Goal: Task Accomplishment & Management: Use online tool/utility

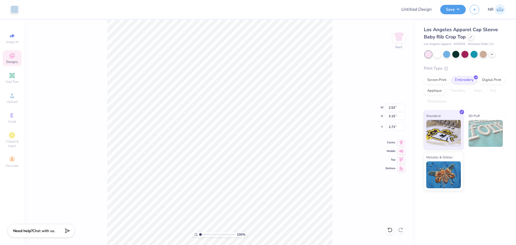
type input "6.97"
type input "3.49"
type input "7.32"
type input "6.85"
type input "3.38"
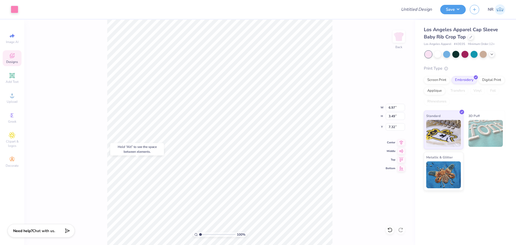
type input "2.56"
type input "2.53"
type input "3.15"
type input "2.73"
type input "6.85"
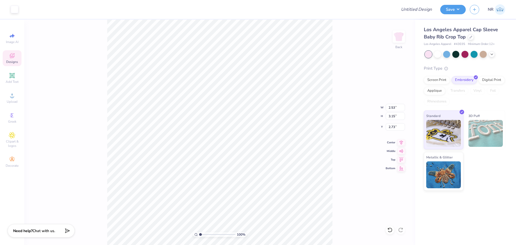
type input "3.38"
type input "2.56"
type input "1"
drag, startPoint x: 201, startPoint y: 235, endPoint x: 190, endPoint y: 224, distance: 15.8
click at [199, 232] on input "range" at bounding box center [217, 234] width 36 height 5
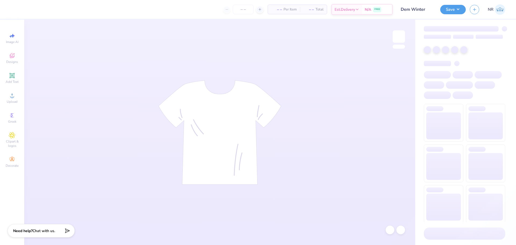
type input "Dem Winter"
type input "30"
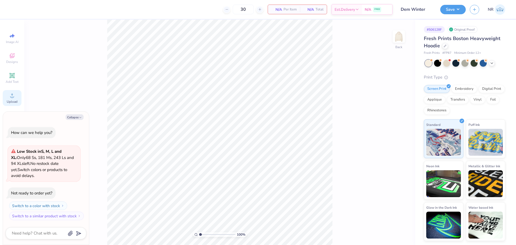
click at [15, 97] on icon at bounding box center [12, 95] width 6 height 6
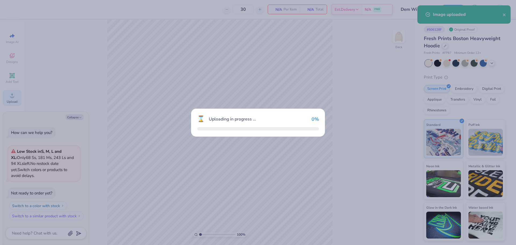
type textarea "x"
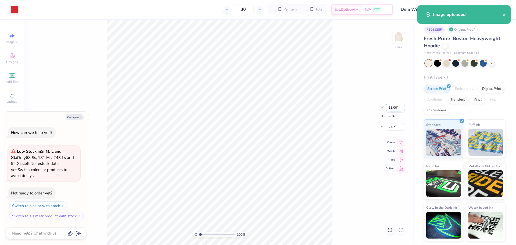
click at [396, 109] on input "15.00" at bounding box center [395, 108] width 19 height 8
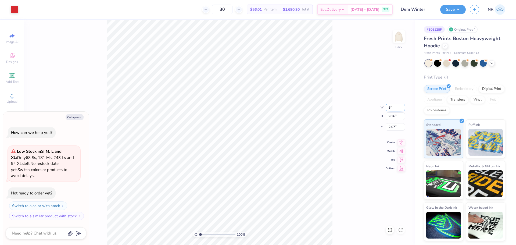
type input "6"
type textarea "x"
type input "6.00"
type input "3.74"
click at [393, 128] on input "4.88" at bounding box center [395, 127] width 19 height 8
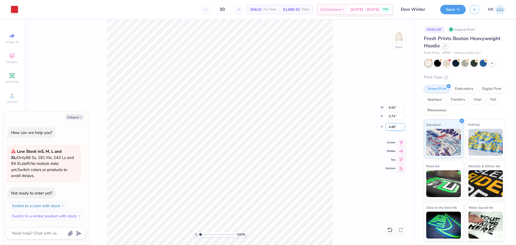
click at [393, 128] on input "4.88" at bounding box center [395, 127] width 19 height 8
type input "3"
type textarea "x"
type input "3.00"
click at [402, 143] on icon at bounding box center [402, 142] width 8 height 6
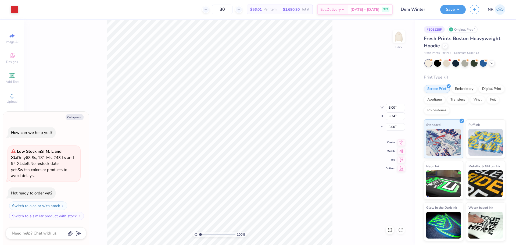
click at [337, 113] on div "100 % Back W 6.00 6.00 " H 3.74 3.74 " Y 3.00 3.00 " Center Middle Top Bottom" at bounding box center [219, 132] width 391 height 225
type textarea "x"
click at [394, 107] on input "6.00" at bounding box center [395, 108] width 19 height 8
type input "5"
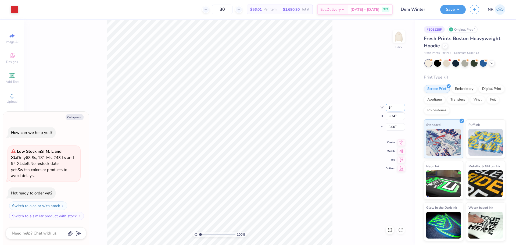
type textarea "x"
type input "5.00"
type input "3.12"
type input "3.31"
click at [356, 113] on div "100 % Back W 5.00 5.00 " H 3.12 3.12 " Y 3.31 3.31 " Center Middle Top Bottom" at bounding box center [219, 132] width 391 height 225
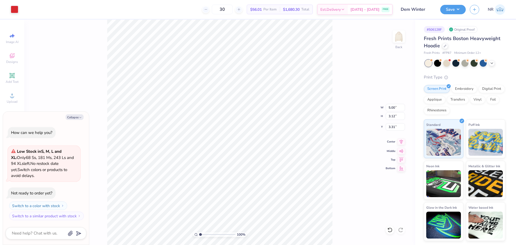
click at [402, 142] on icon at bounding box center [402, 142] width 8 height 6
type textarea "x"
click at [393, 126] on input "3.31" at bounding box center [395, 127] width 19 height 8
type input "3"
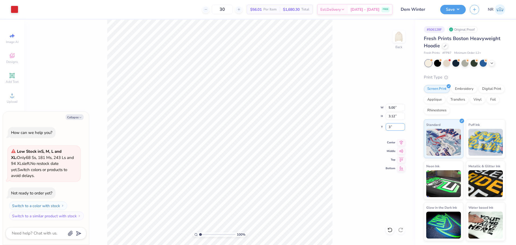
type textarea "x"
type input "3.00"
click at [401, 140] on icon at bounding box center [401, 141] width 3 height 5
click at [339, 89] on div "100 % Back W 5.00 5.00 " H 3.12 3.12 " Y 3.00 3.00 " Center Middle Top Bottom" at bounding box center [219, 132] width 391 height 225
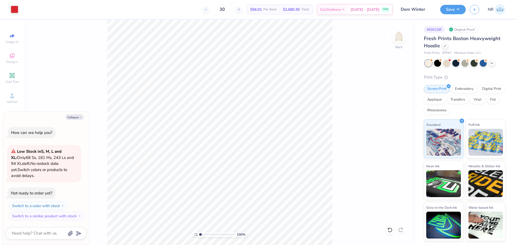
click at [339, 57] on div "100 % Back" at bounding box center [219, 132] width 391 height 225
click at [346, 76] on div "100 % Back W 5.00 5.00 " H 3.12 3.12 " Y 3.00 3.00 " Center Middle Top Bottom" at bounding box center [219, 132] width 391 height 225
click at [349, 62] on div "100 % Back W 5.00 H 3.12 Y 3.00 Center Middle Top Bottom" at bounding box center [219, 132] width 391 height 225
click at [350, 58] on div "100 % Back" at bounding box center [219, 132] width 391 height 225
click at [14, 9] on div at bounding box center [15, 9] width 8 height 8
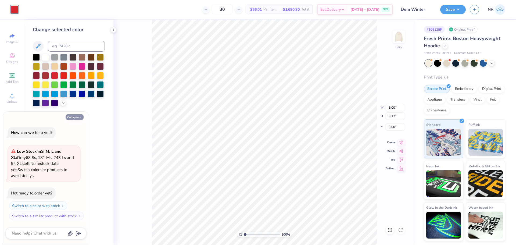
click at [71, 116] on button "Collapse" at bounding box center [75, 117] width 18 height 6
type textarea "x"
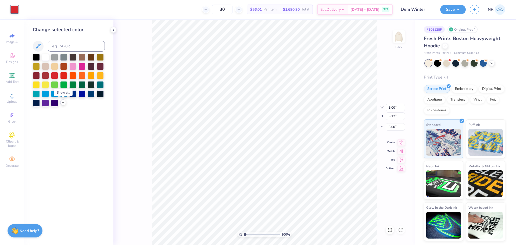
click at [64, 105] on div at bounding box center [63, 103] width 6 height 6
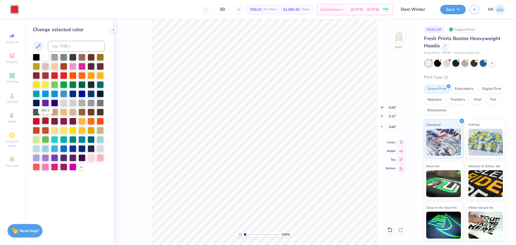
click at [44, 121] on div at bounding box center [45, 120] width 7 height 7
click at [36, 75] on div at bounding box center [36, 75] width 7 height 7
click at [147, 72] on div "100 % Back W 5.00 5.00 " H 3.12 3.12 " Y 3.00 3.00 " Center Middle Top Bottom" at bounding box center [265, 132] width 302 height 225
